Goal: Transaction & Acquisition: Purchase product/service

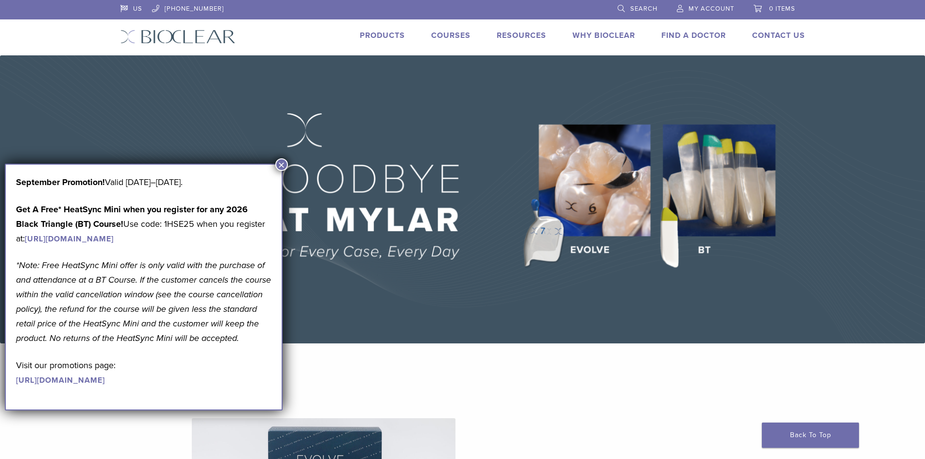
click at [284, 159] on button "×" at bounding box center [281, 164] width 13 height 13
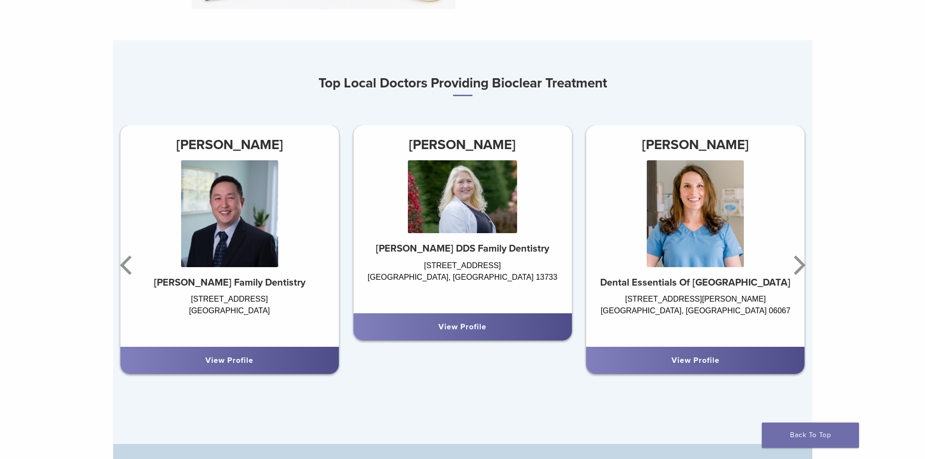
scroll to position [583, 0]
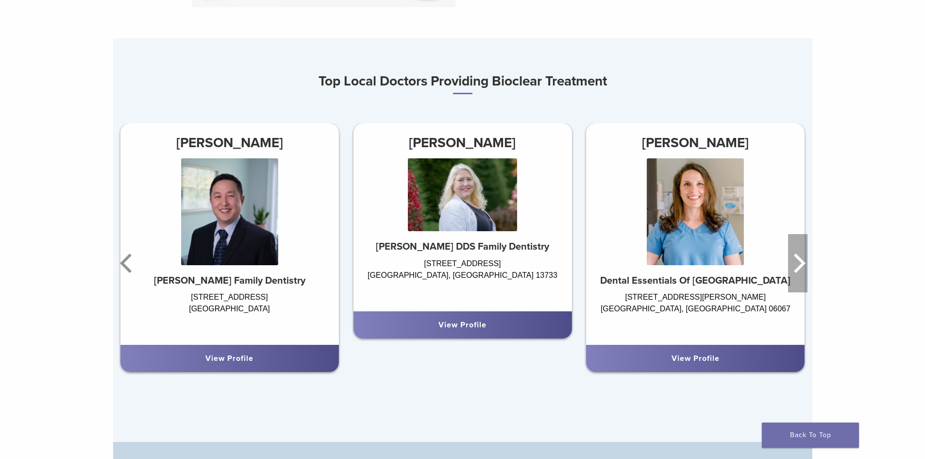
click at [794, 262] on icon "Next" at bounding box center [797, 263] width 19 height 58
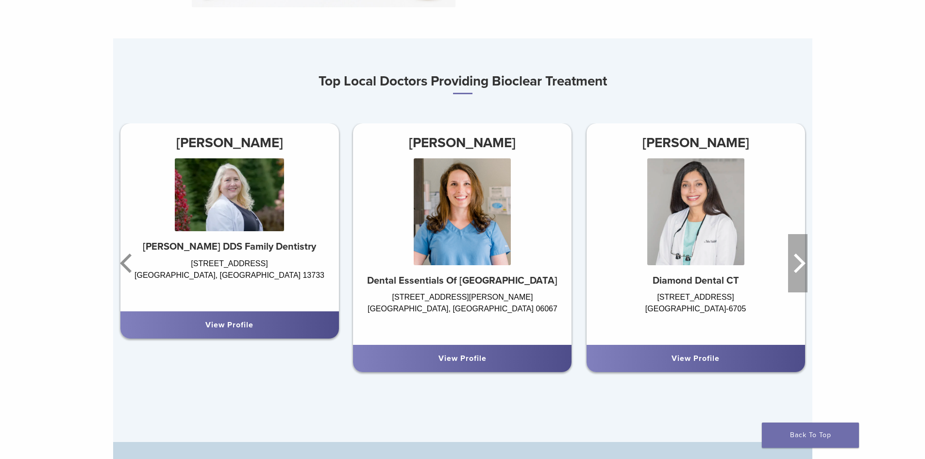
click at [796, 262] on icon "Next" at bounding box center [797, 263] width 19 height 58
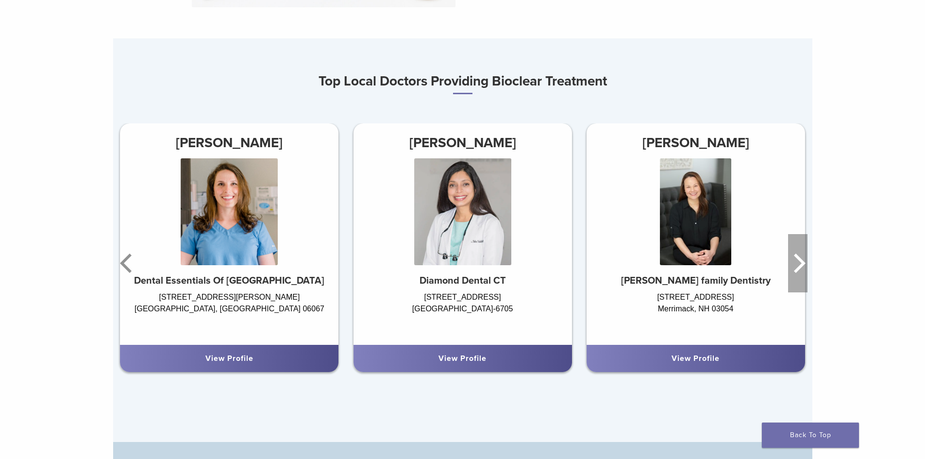
click at [796, 262] on icon "Next" at bounding box center [797, 263] width 19 height 58
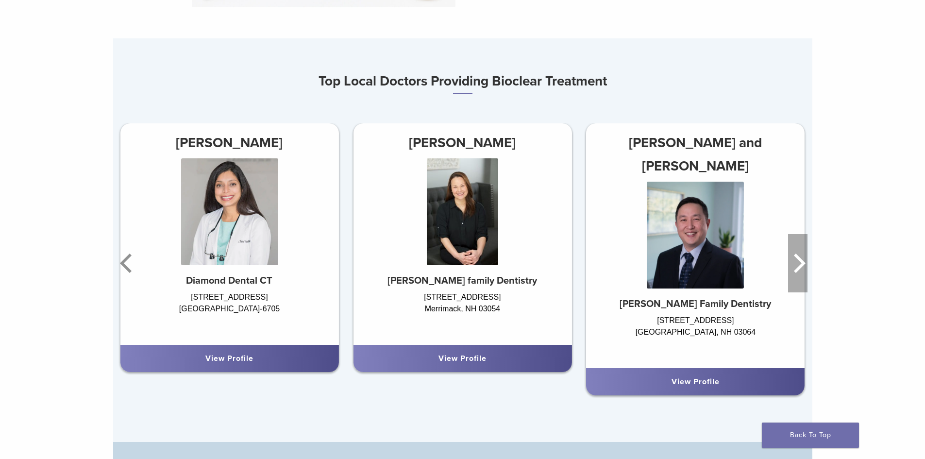
click at [796, 262] on icon "Next" at bounding box center [797, 263] width 19 height 58
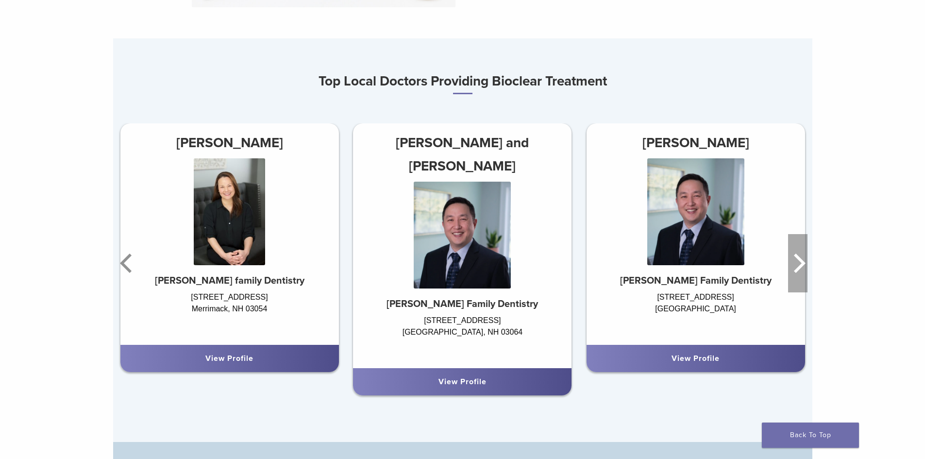
click at [797, 262] on icon "Next" at bounding box center [797, 263] width 19 height 58
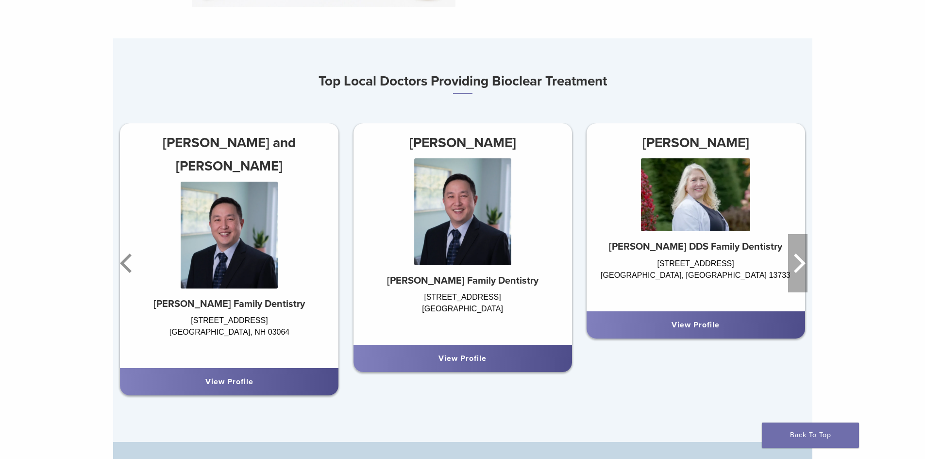
click at [797, 262] on icon "Next" at bounding box center [797, 263] width 19 height 58
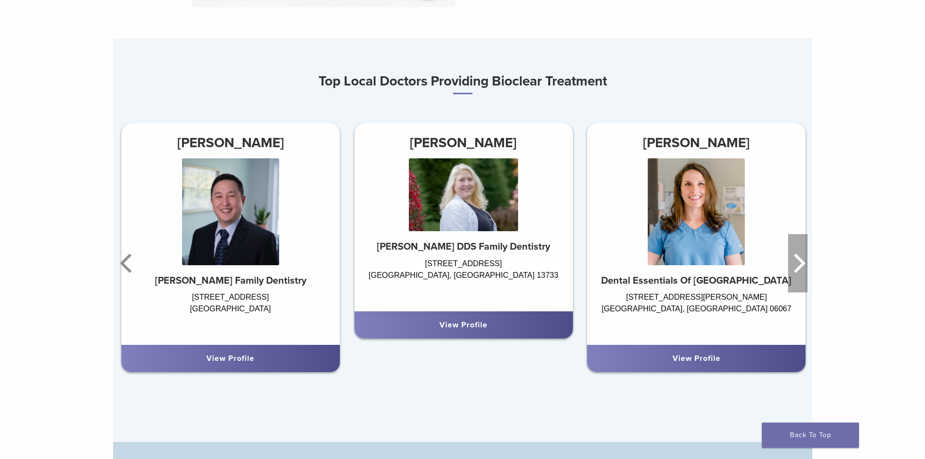
click at [797, 262] on icon "Next" at bounding box center [797, 263] width 19 height 58
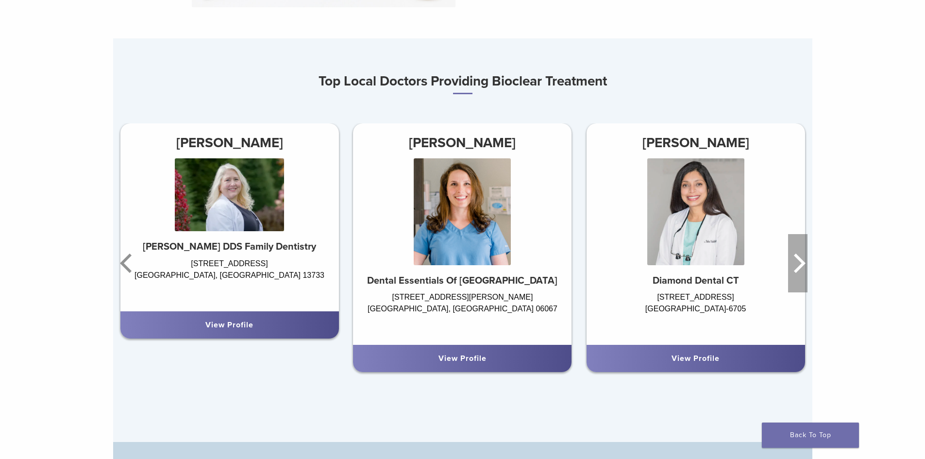
click at [797, 262] on icon "Next" at bounding box center [797, 263] width 19 height 58
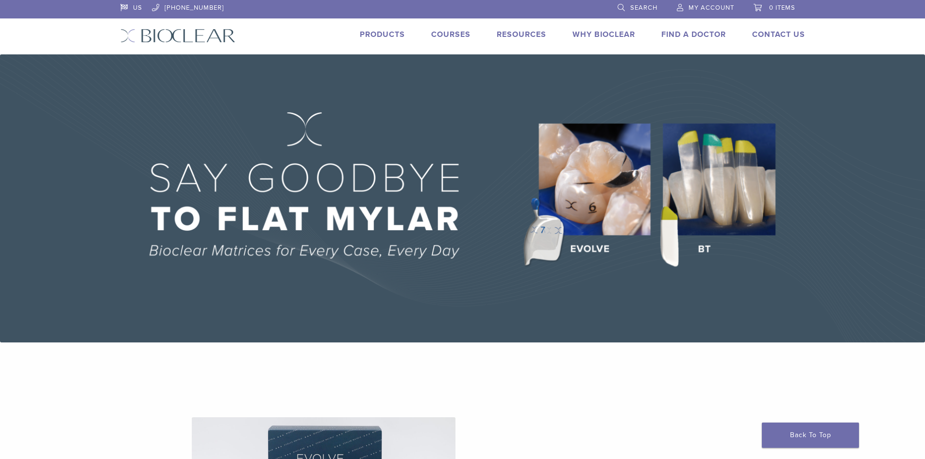
scroll to position [0, 0]
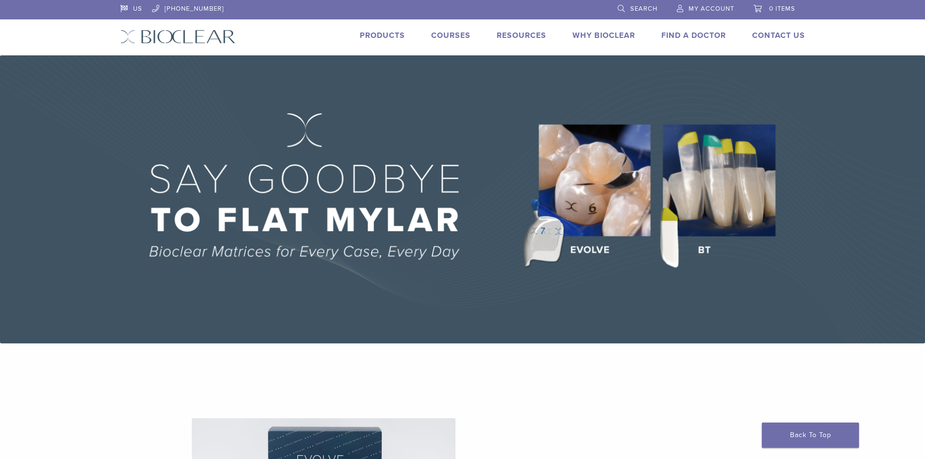
click at [401, 33] on link "Products" at bounding box center [382, 36] width 45 height 10
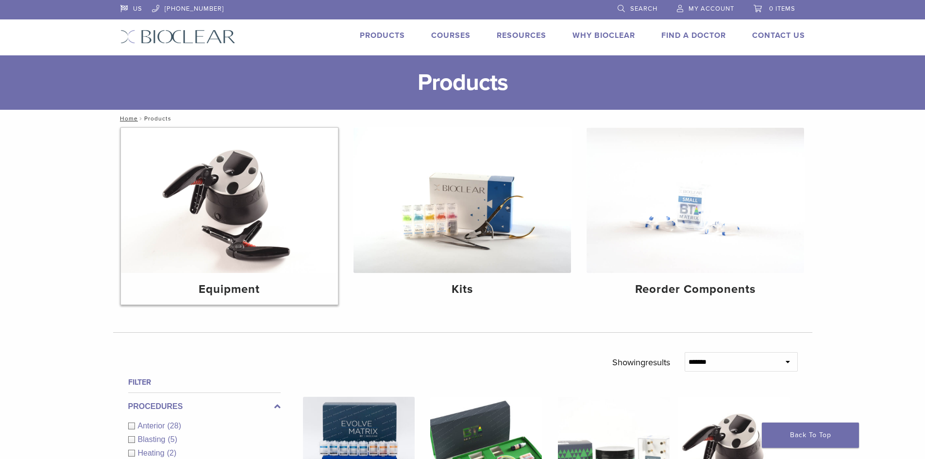
click at [272, 201] on img at bounding box center [230, 200] width 218 height 145
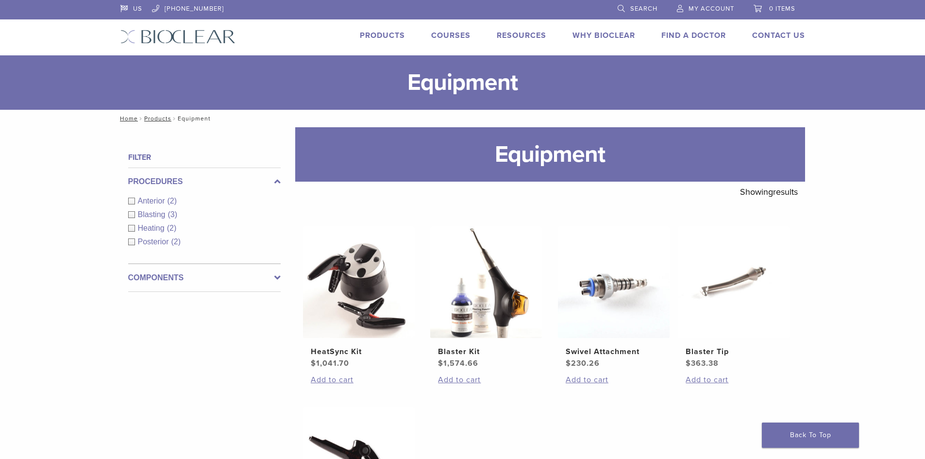
click at [139, 194] on div "Procedures Anterior (2) Blasting (3) Heating (2) Posterior (2)" at bounding box center [204, 216] width 153 height 96
click at [139, 196] on div "Anterior (2)" at bounding box center [204, 201] width 153 height 12
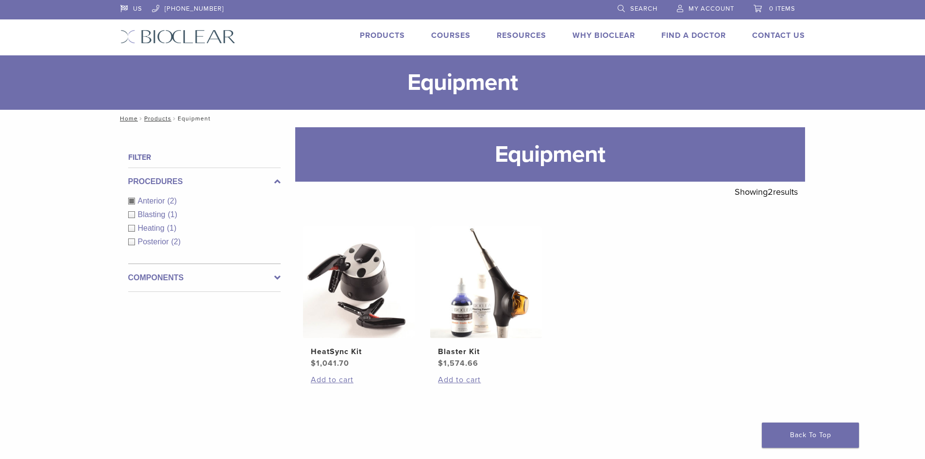
click at [139, 196] on div "Anterior (2)" at bounding box center [204, 201] width 153 height 12
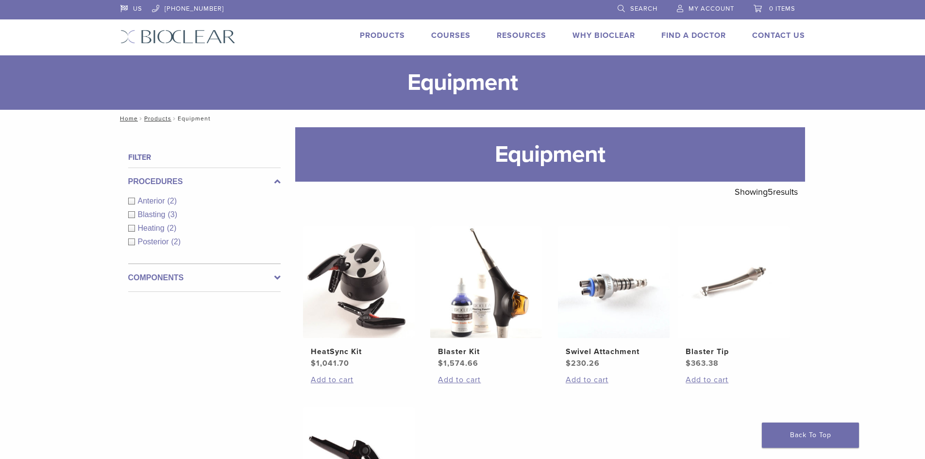
click at [376, 42] on div "Products" at bounding box center [376, 37] width 57 height 14
click at [380, 37] on link "Products" at bounding box center [382, 36] width 45 height 10
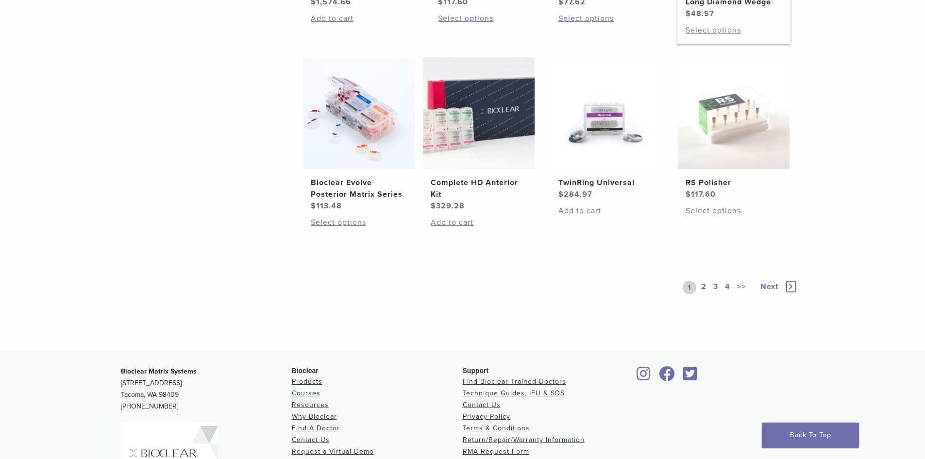
scroll to position [729, 0]
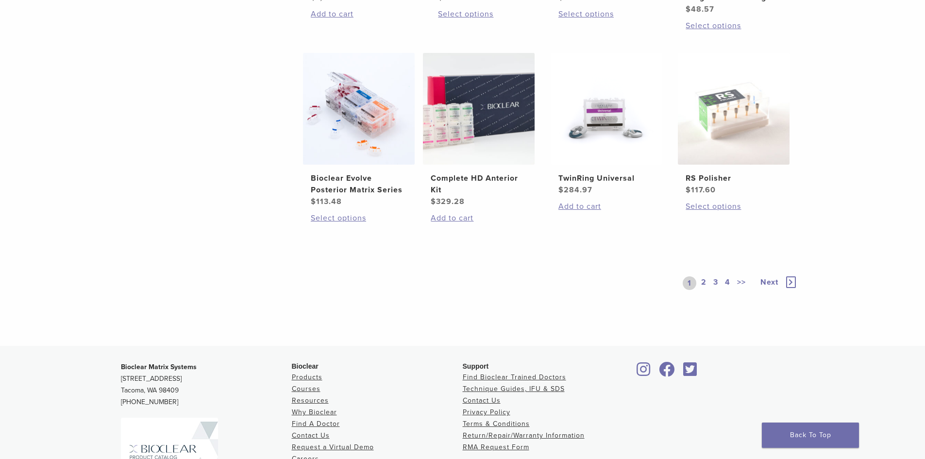
click at [698, 280] on div "1 2 3 4 >>" at bounding box center [717, 283] width 68 height 14
click at [703, 280] on link "2" at bounding box center [704, 283] width 9 height 14
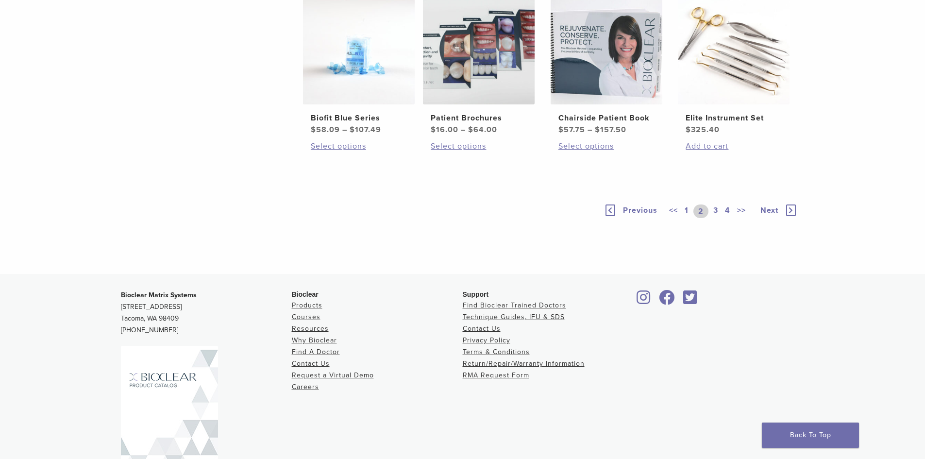
scroll to position [680, 0]
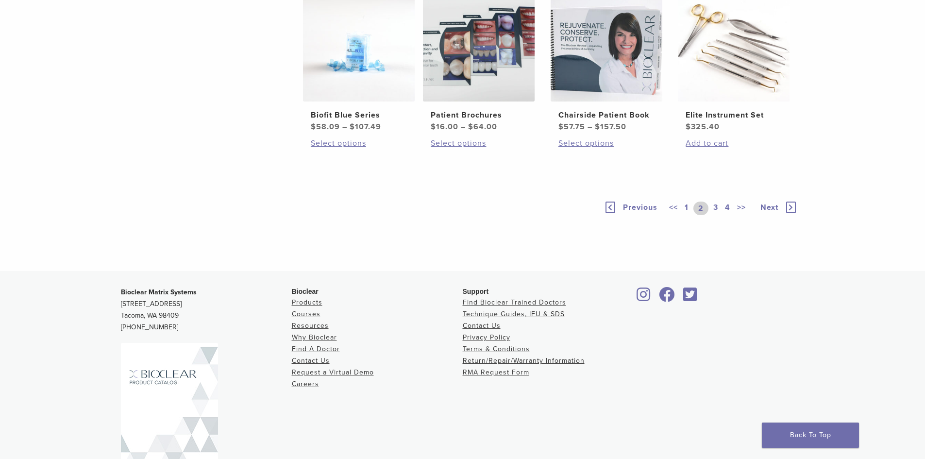
click at [713, 215] on link "3" at bounding box center [716, 209] width 9 height 14
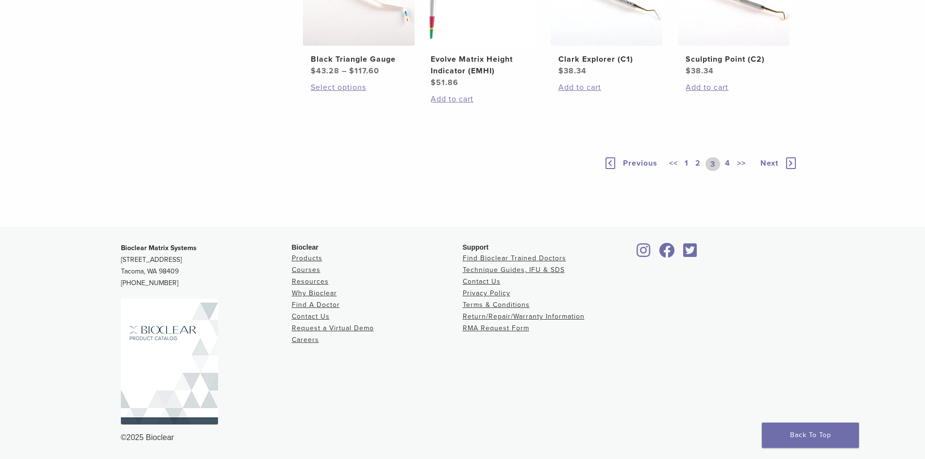
scroll to position [777, 0]
click at [730, 171] on link "4" at bounding box center [727, 164] width 9 height 14
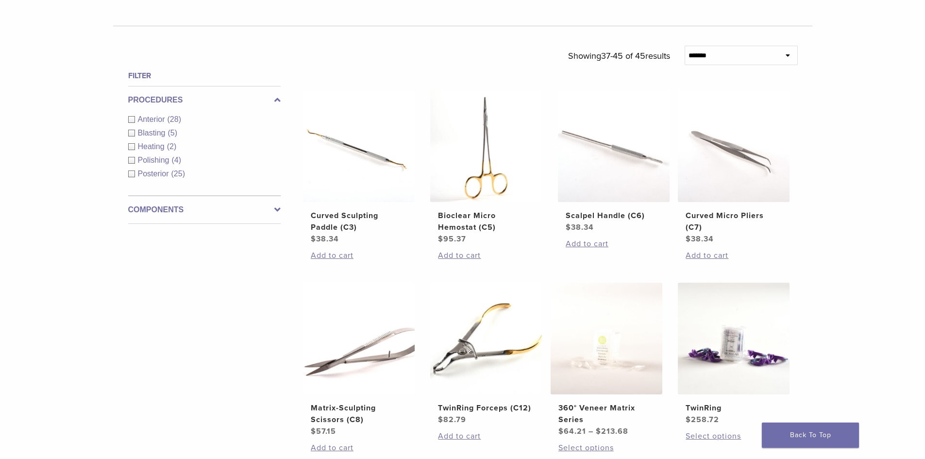
scroll to position [340, 0]
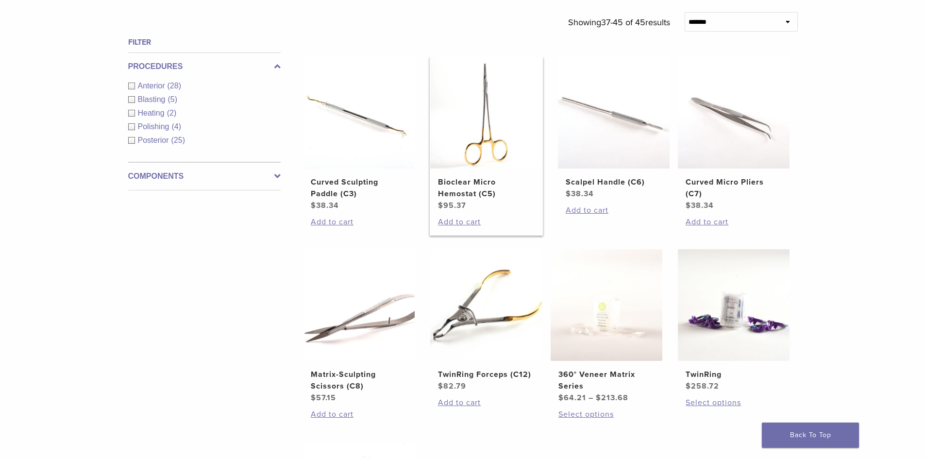
click at [439, 155] on img at bounding box center [486, 113] width 112 height 112
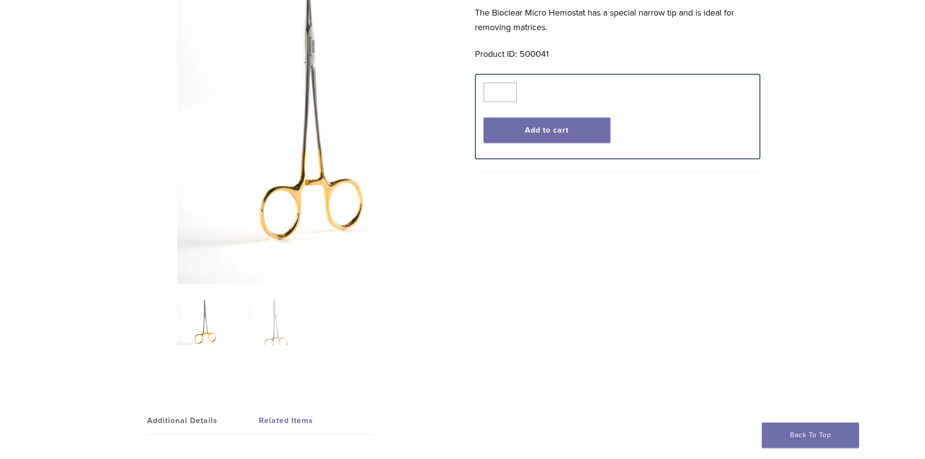
scroll to position [146, 0]
click at [272, 315] on img at bounding box center [276, 320] width 56 height 49
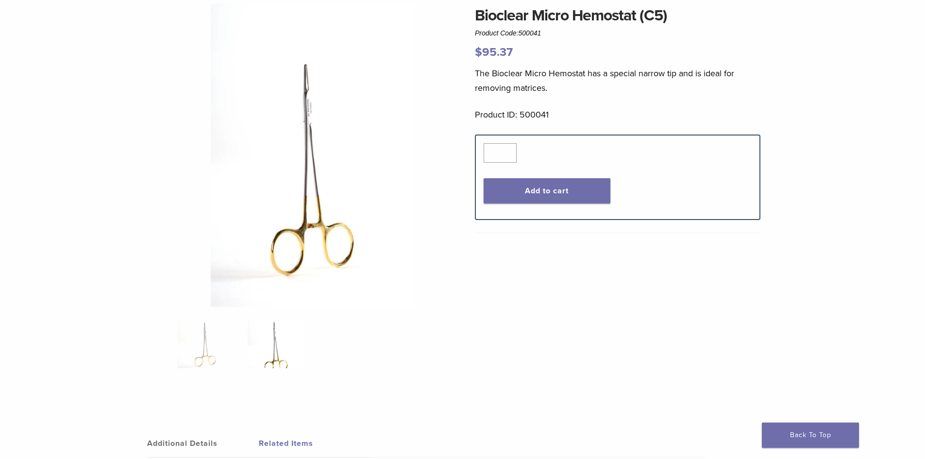
scroll to position [0, 0]
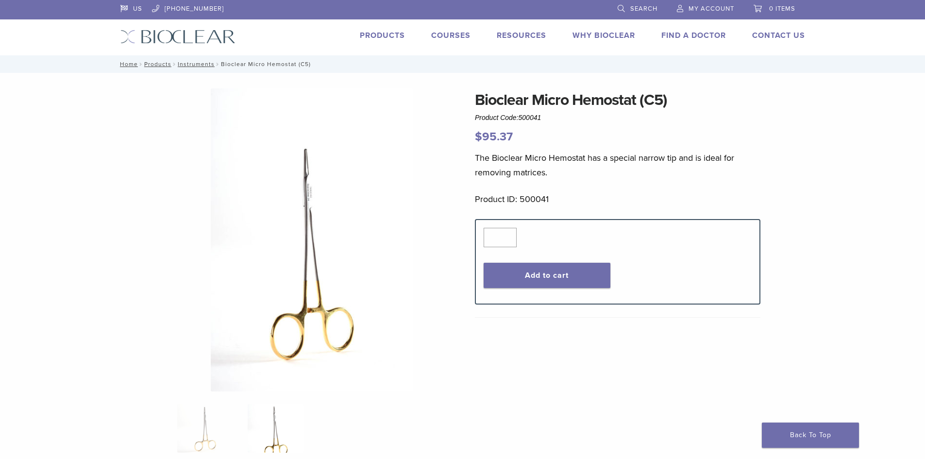
click at [448, 34] on link "Courses" at bounding box center [450, 36] width 39 height 10
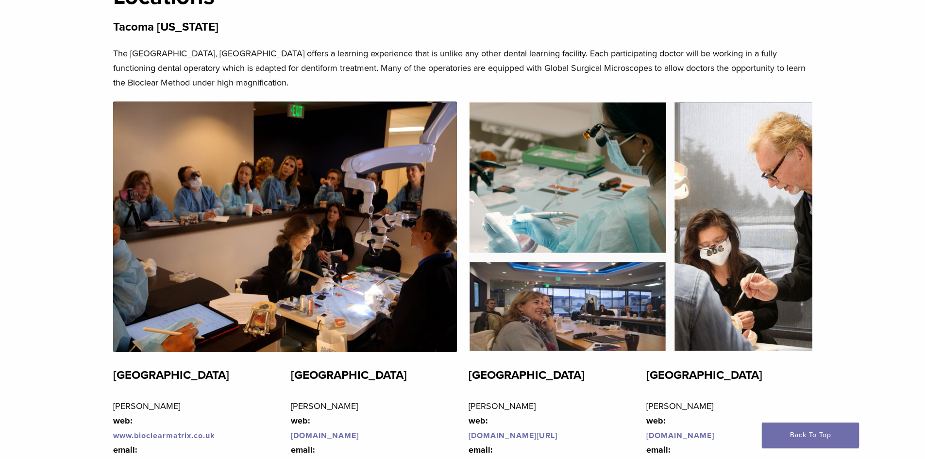
scroll to position [2040, 0]
